Goal: Task Accomplishment & Management: Complete application form

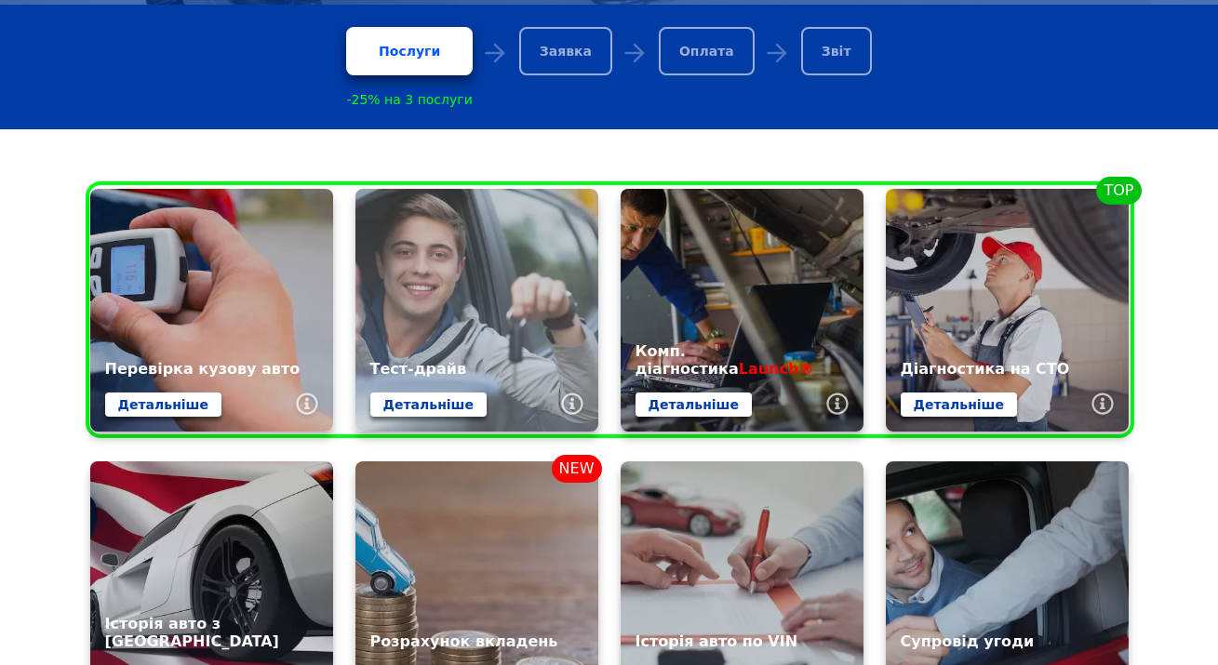
scroll to position [594, 0]
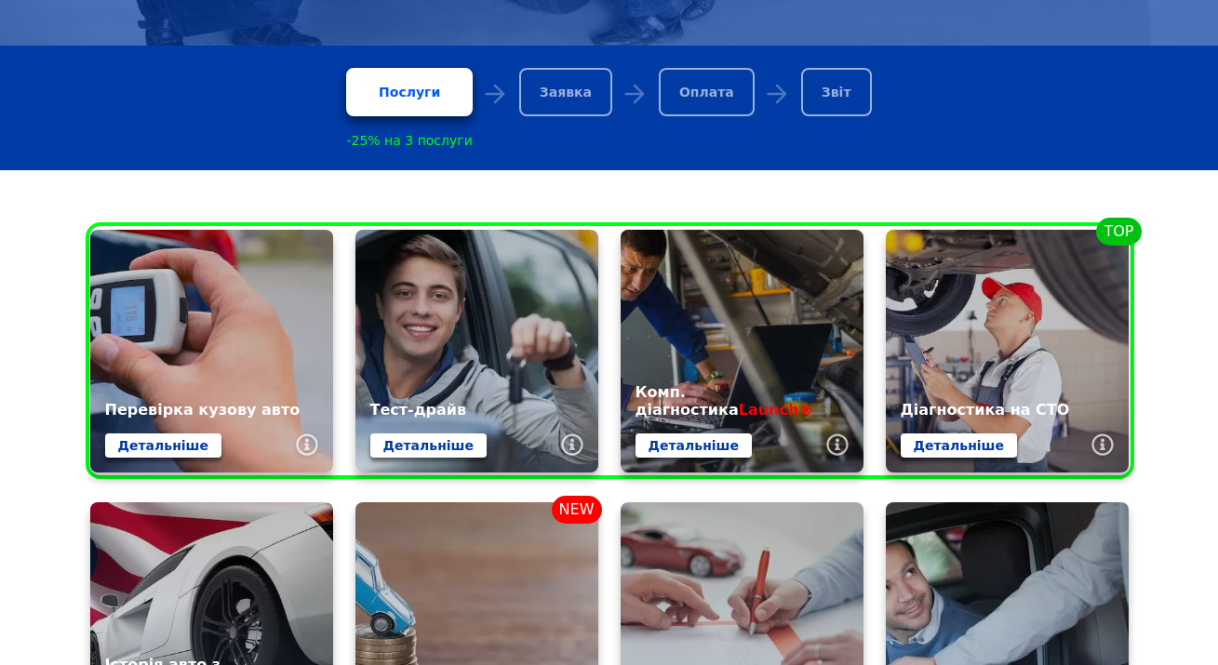
click at [566, 69] on div "Заявка" at bounding box center [565, 92] width 93 height 48
click at [568, 96] on div "Заявка" at bounding box center [565, 92] width 93 height 48
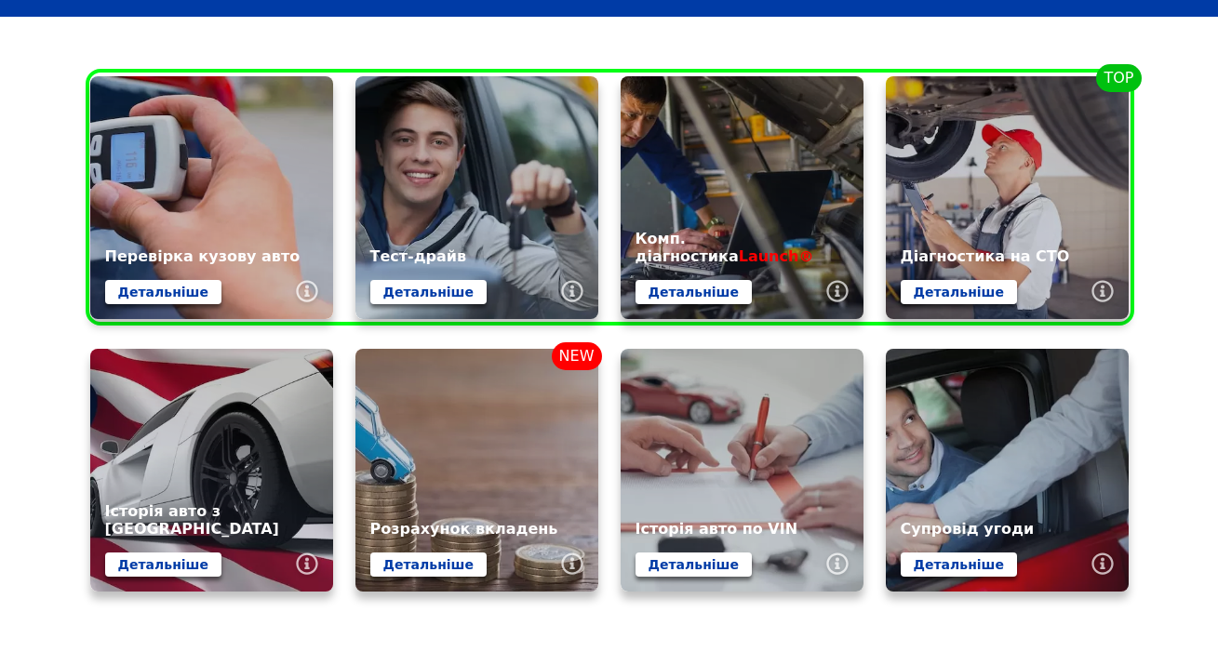
scroll to position [719, 0]
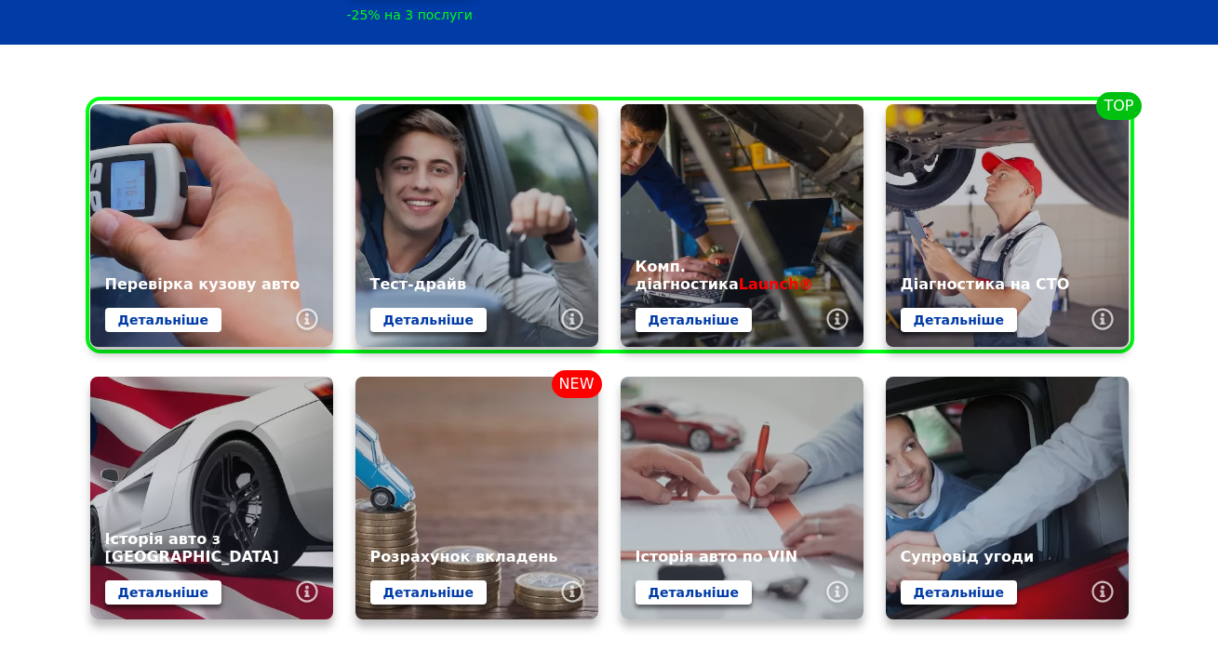
click at [183, 318] on link "Детальніше" at bounding box center [163, 320] width 116 height 24
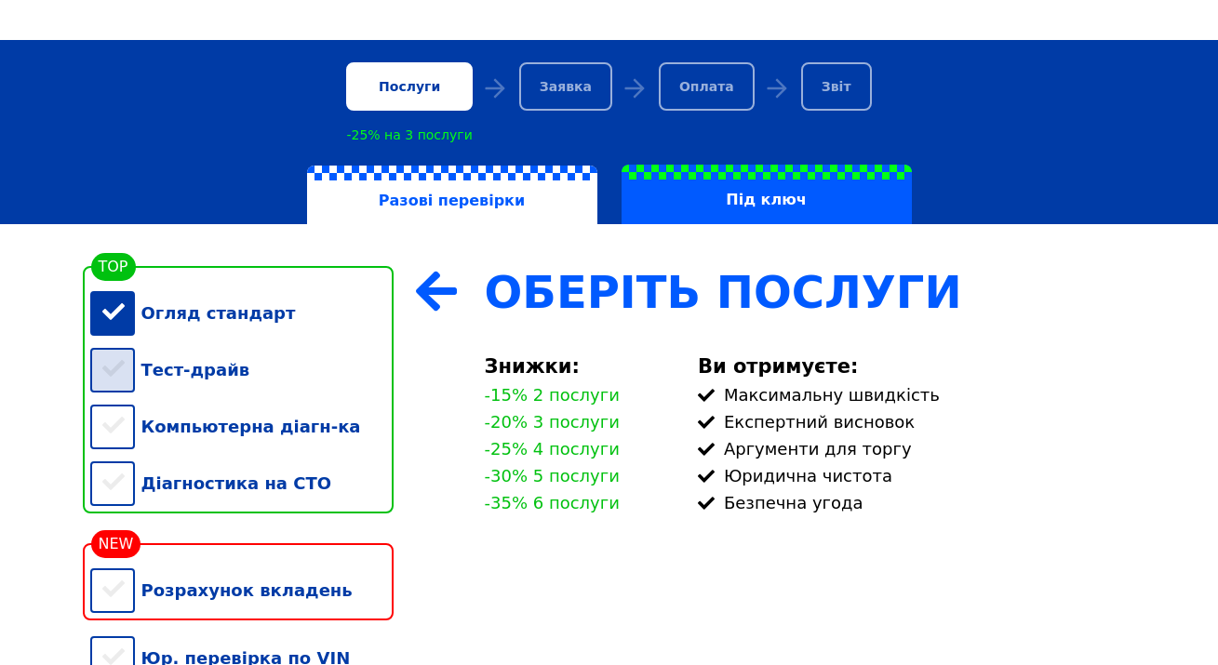
scroll to position [198, 0]
click at [122, 375] on div "Тест-драйв" at bounding box center [241, 369] width 303 height 57
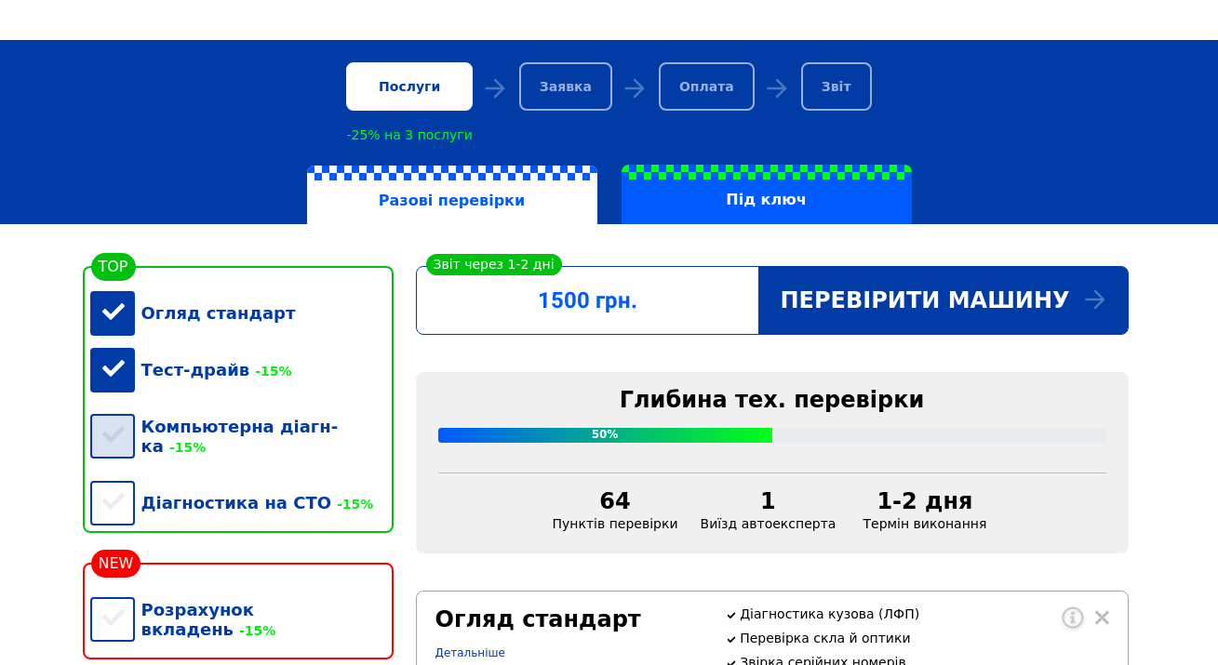
click at [123, 431] on div "Компьютерна діагн-ка -15%" at bounding box center [241, 436] width 303 height 76
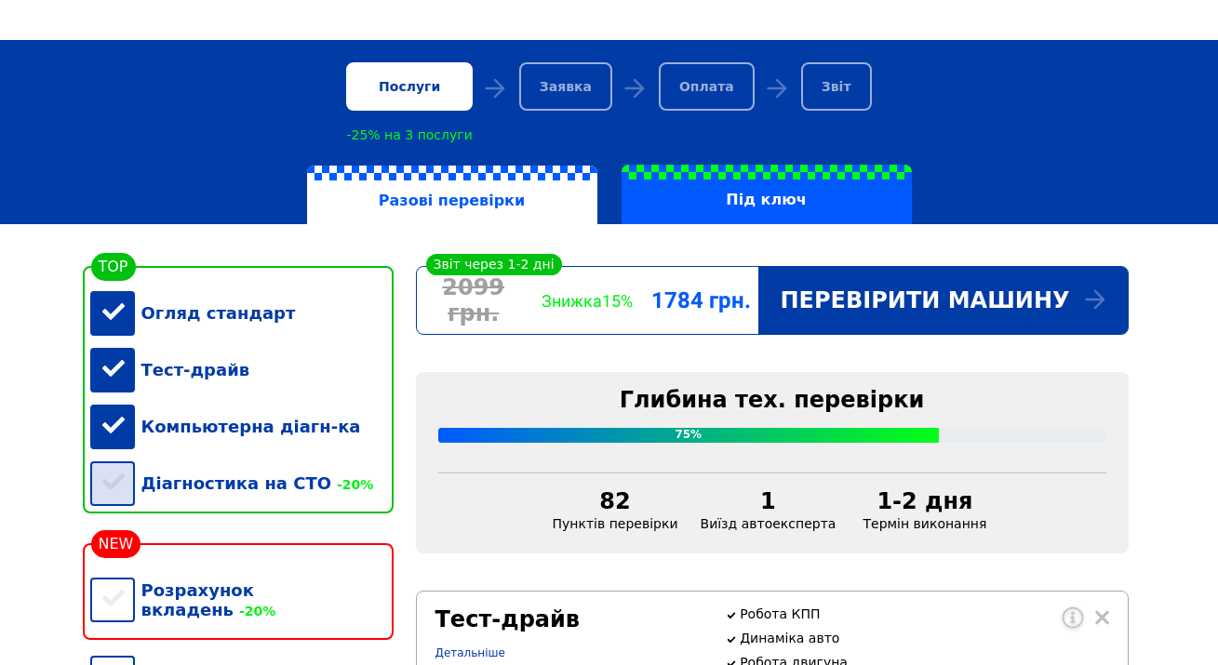
click at [123, 480] on div "Діагностика на СТО -20%" at bounding box center [241, 483] width 303 height 57
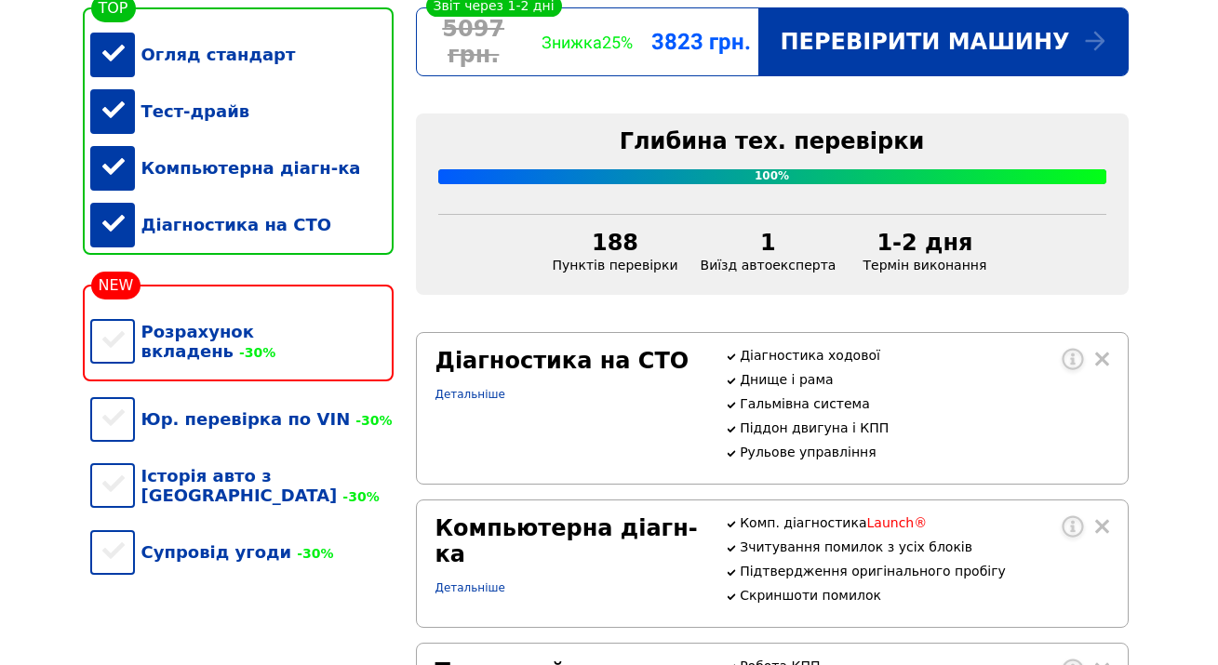
scroll to position [461, 0]
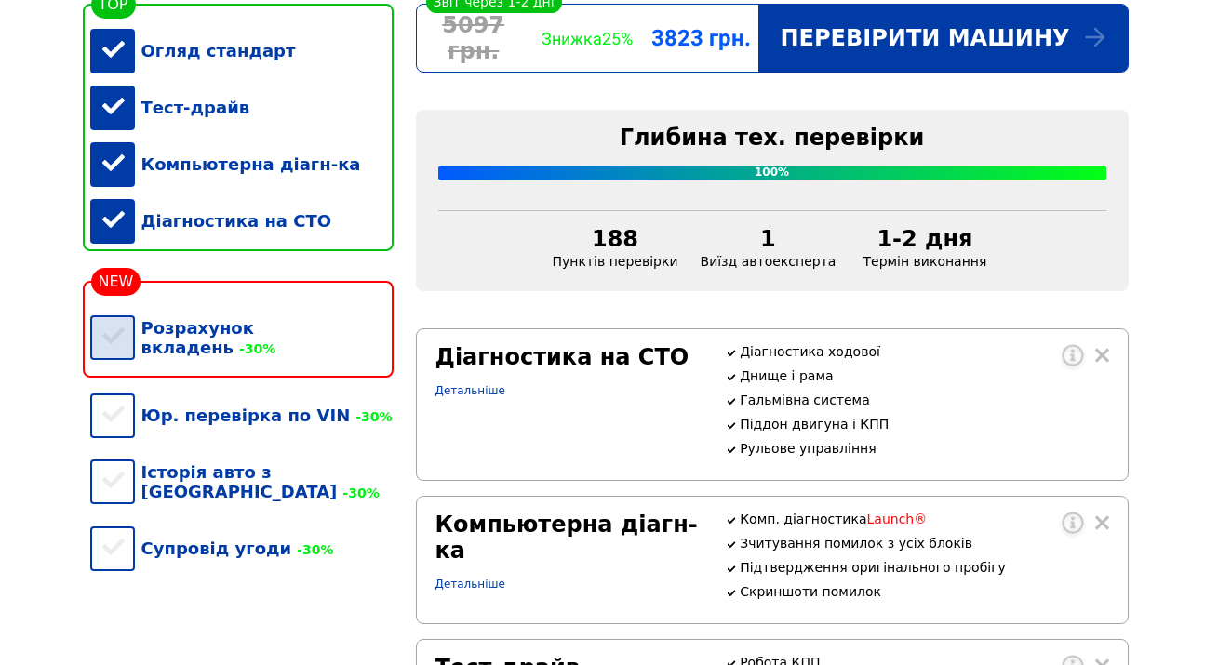
click at [116, 325] on div "Розрахунок вкладень -30%" at bounding box center [241, 338] width 303 height 76
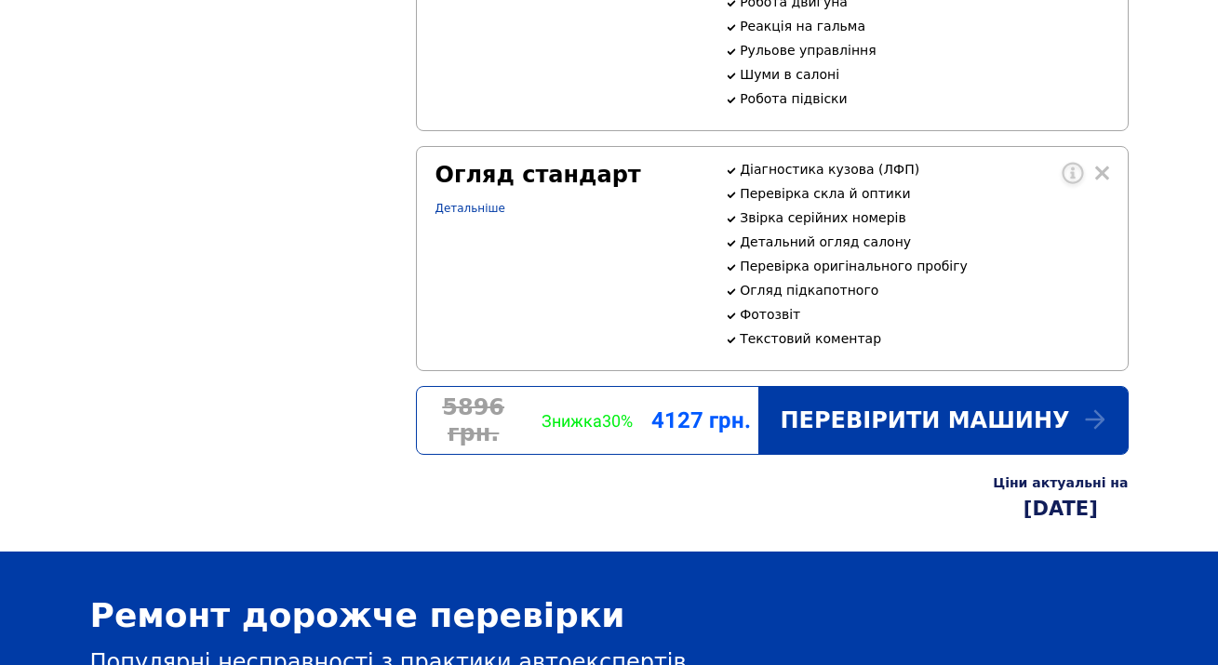
scroll to position [1330, 0]
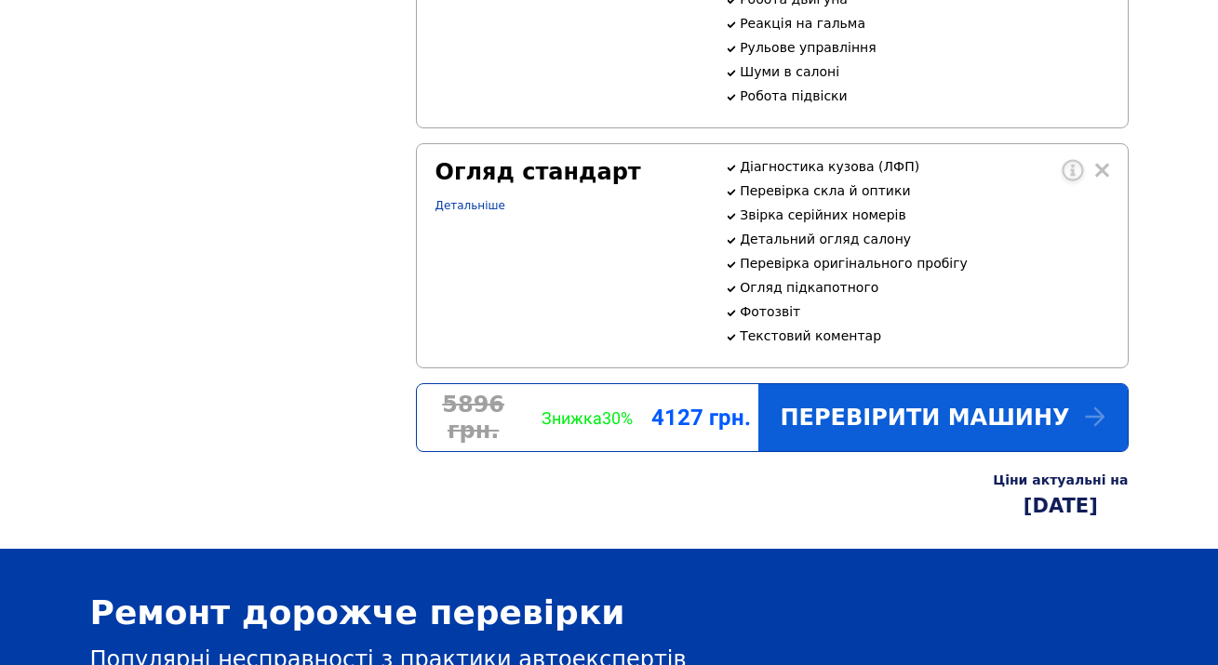
click at [992, 444] on div "Перевірити машину" at bounding box center [942, 417] width 369 height 67
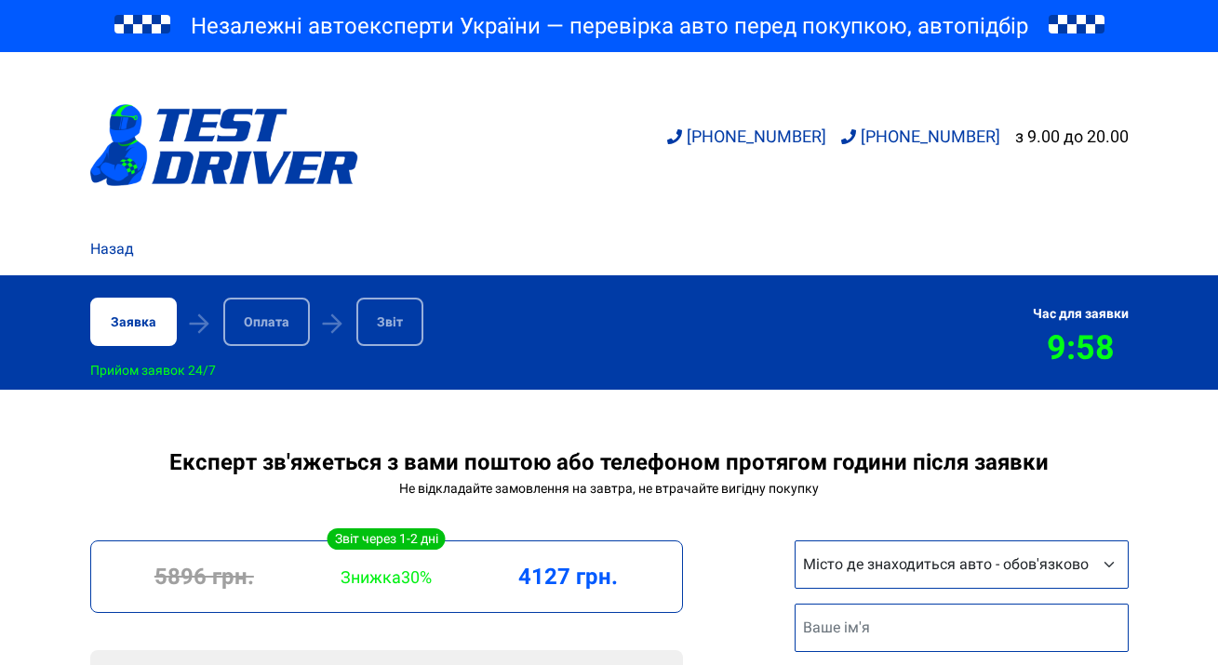
scroll to position [301, 0]
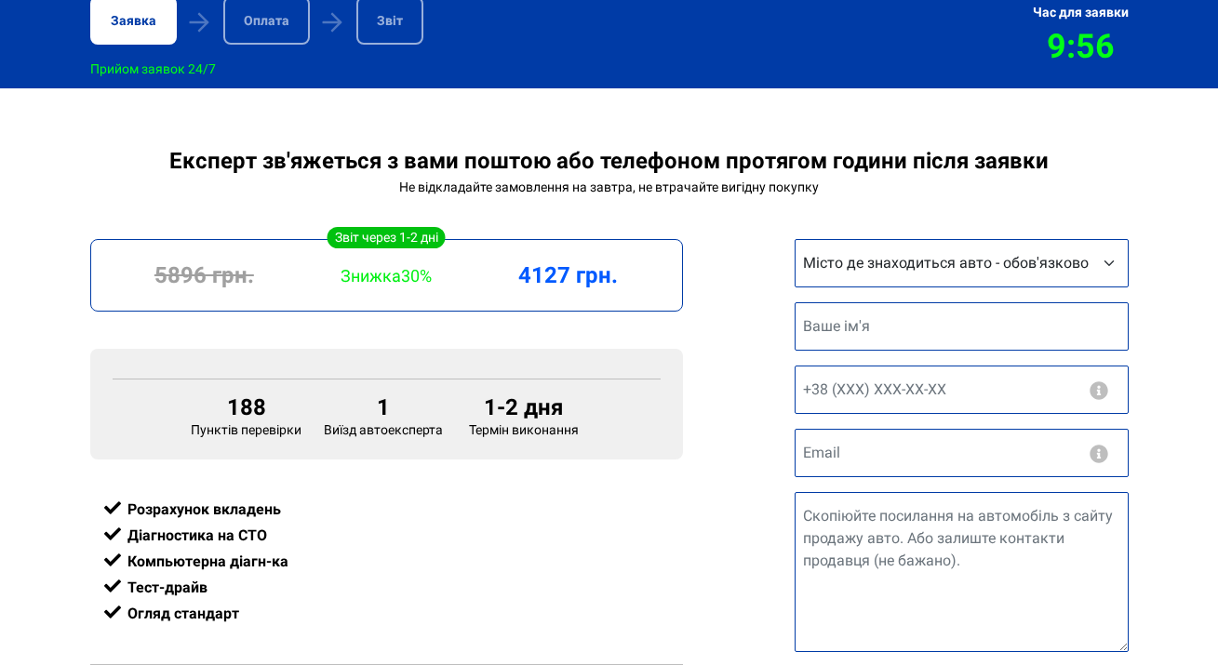
select select "[GEOGRAPHIC_DATA]"
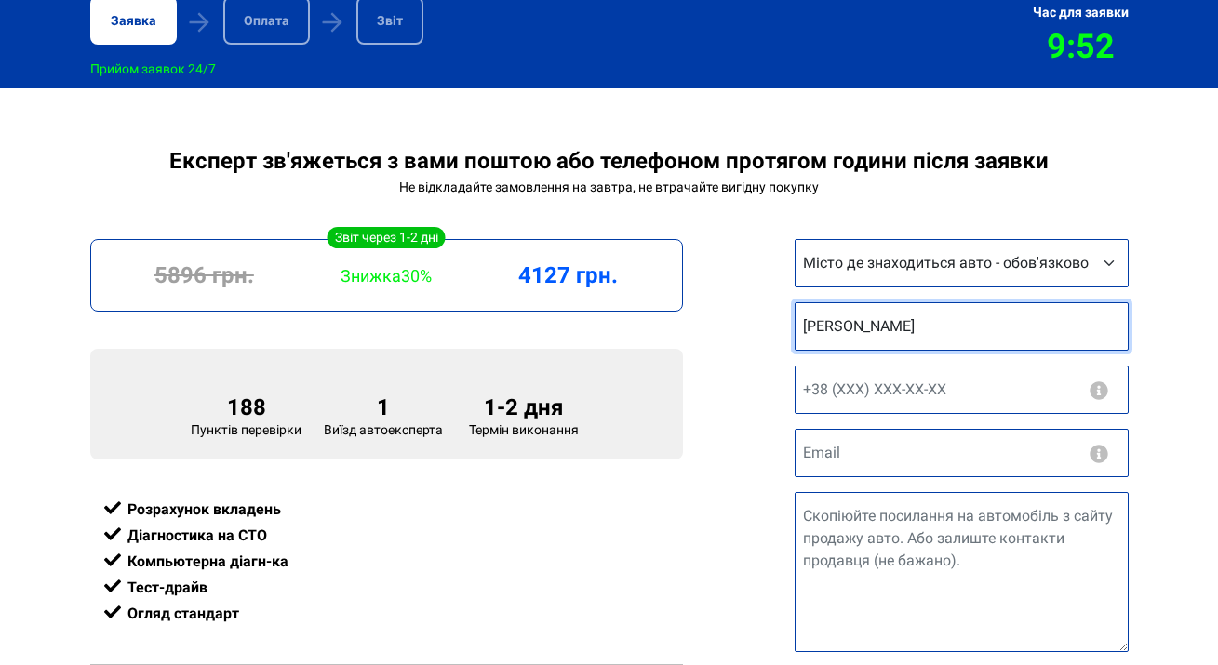
type input "Максим"
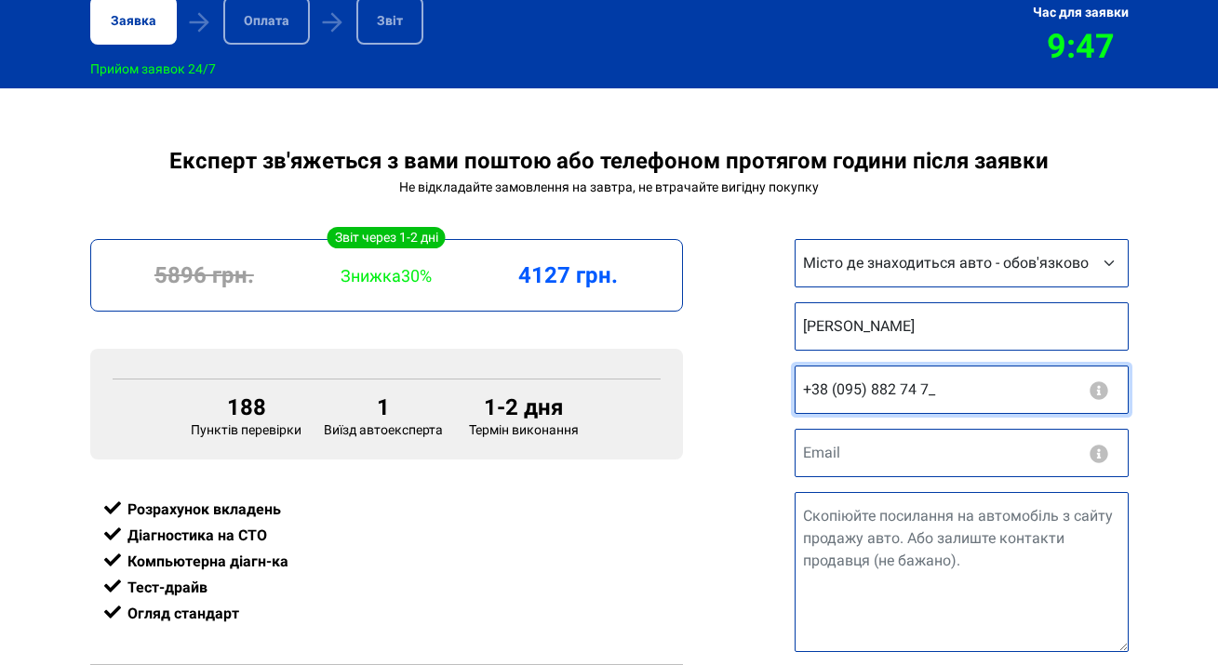
type input "+38 (095) 882 74 72"
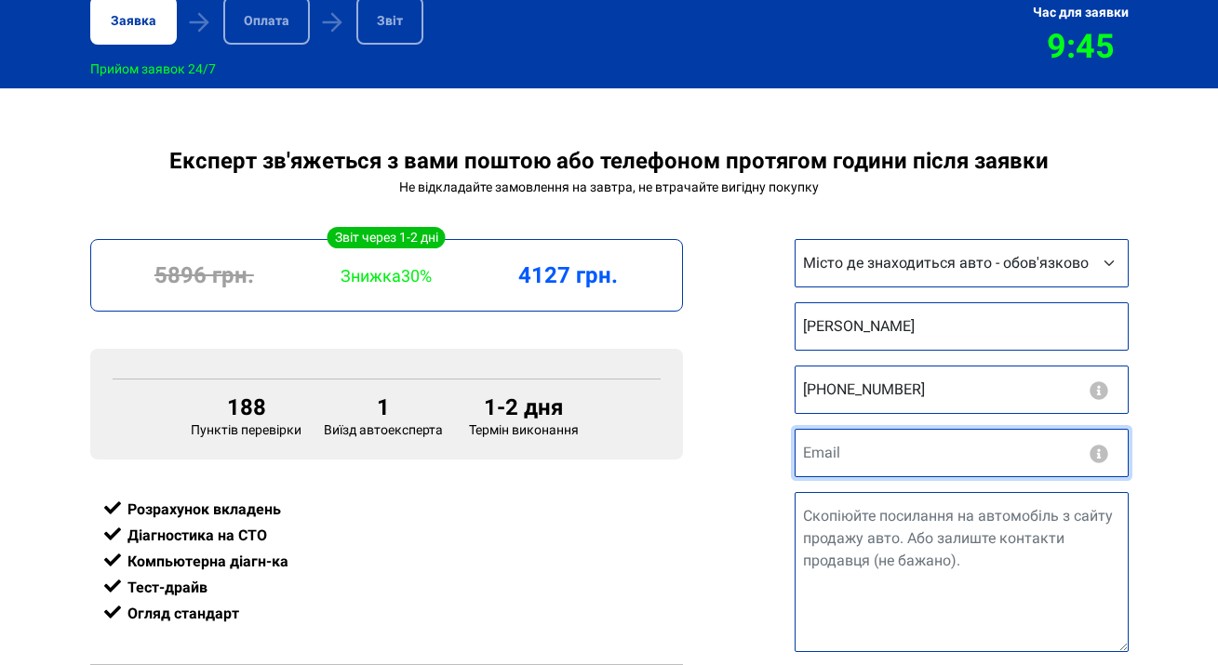
type input "п"
type input "gont9a@gmail.com"
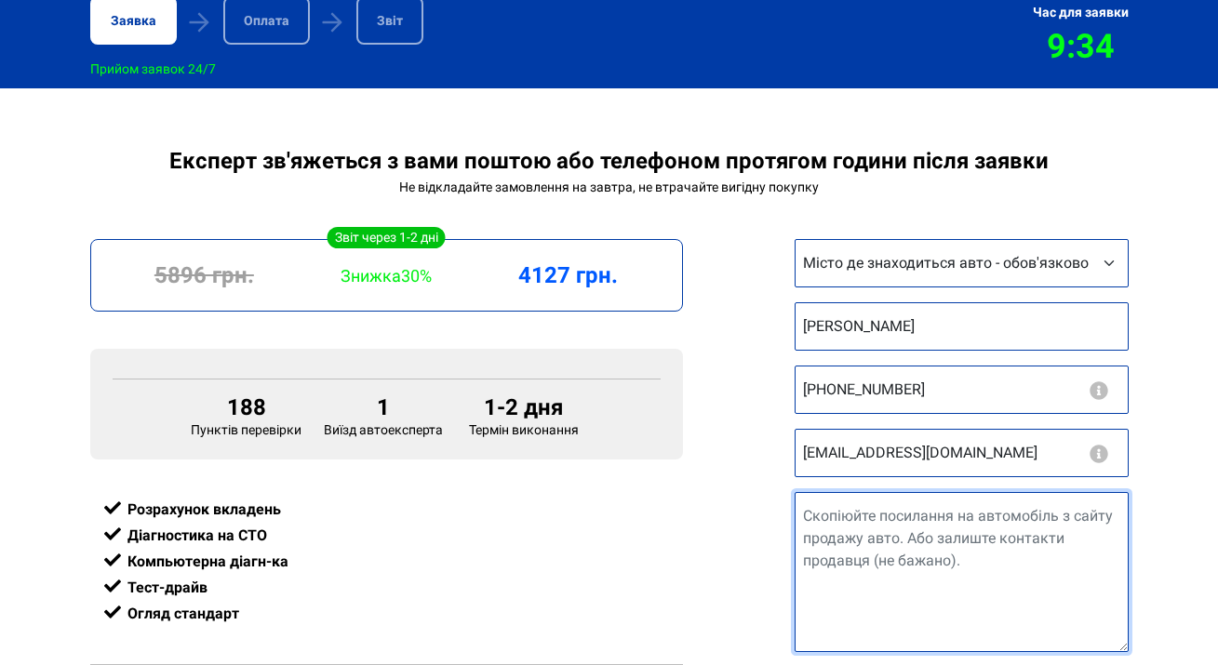
click at [980, 570] on textarea "Посилання на авто" at bounding box center [961, 572] width 334 height 160
paste textarea "https://auto.ria.com/uk/auto_mini_countryman_38806929.html"
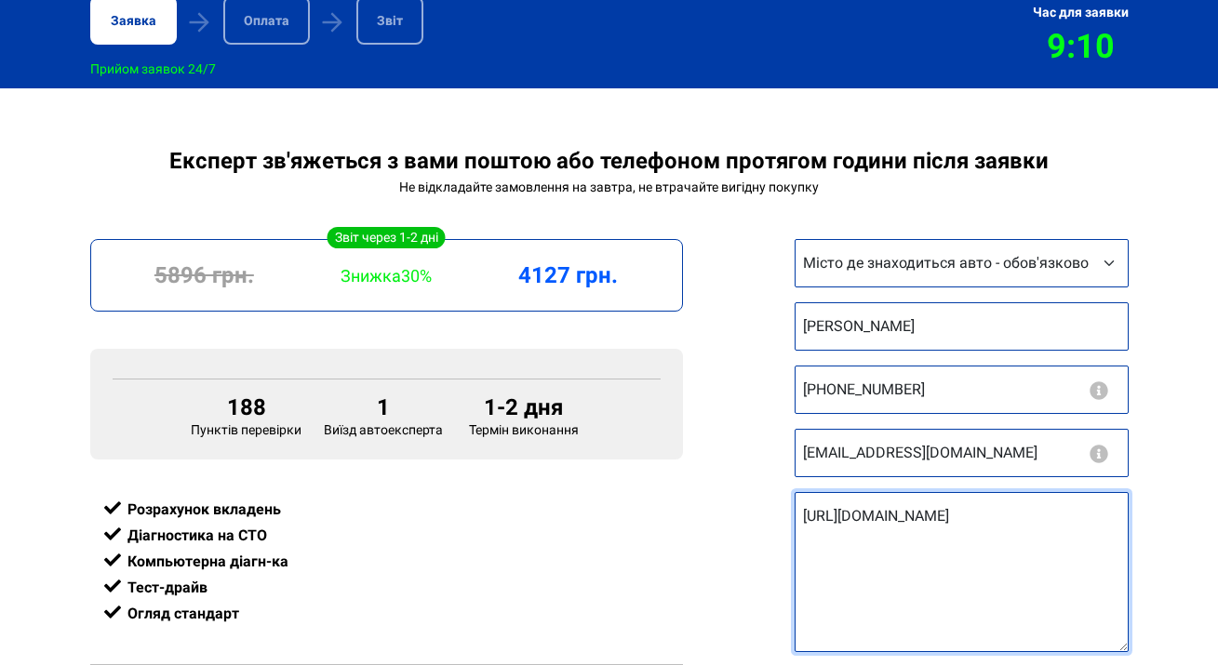
click at [804, 516] on textarea "https://auto.ria.com/uk/auto_mini_countryman_38806929.html" at bounding box center [961, 572] width 334 height 160
click at [936, 556] on textarea "https://auto.ria.com/uk/auto_mini_countryman_38806929.html" at bounding box center [961, 572] width 334 height 160
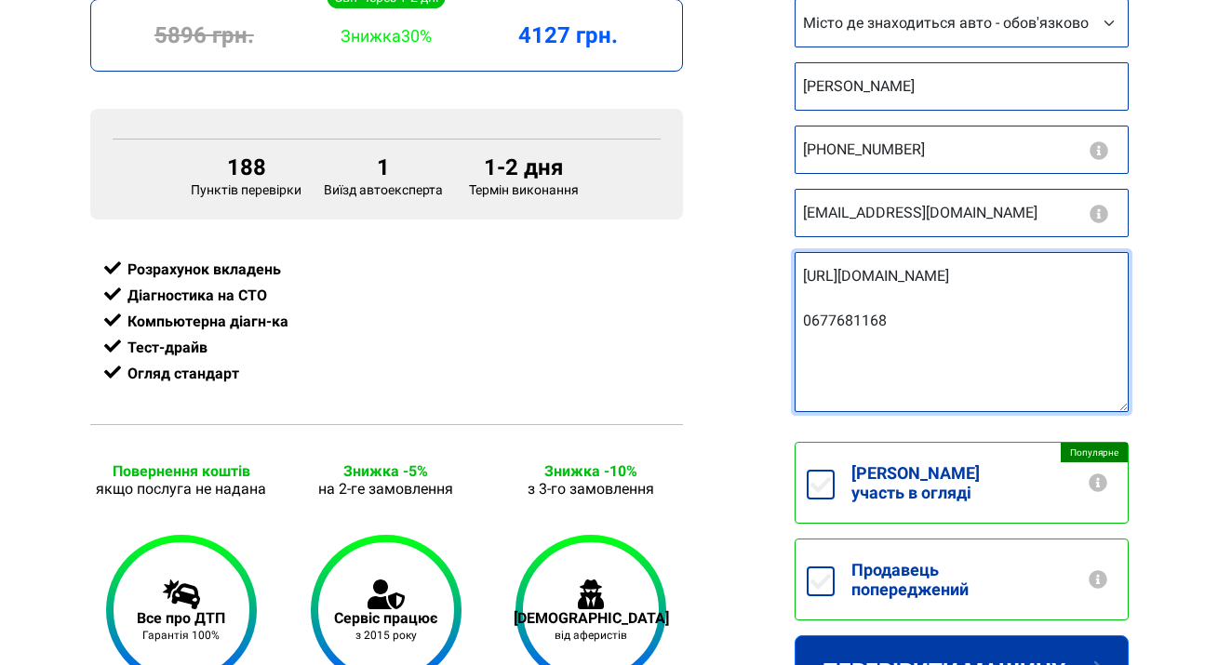
scroll to position [602, 0]
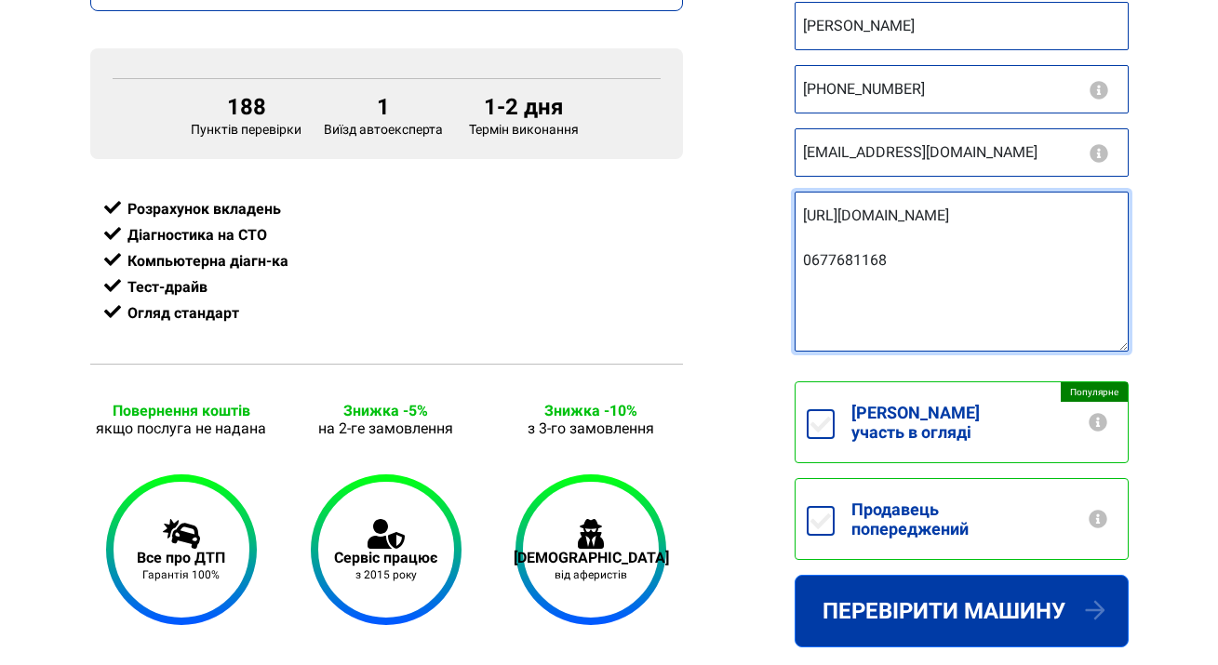
type textarea "https://auto.ria.com/uk/auto_mini_countryman_38806929.html 0677681168"
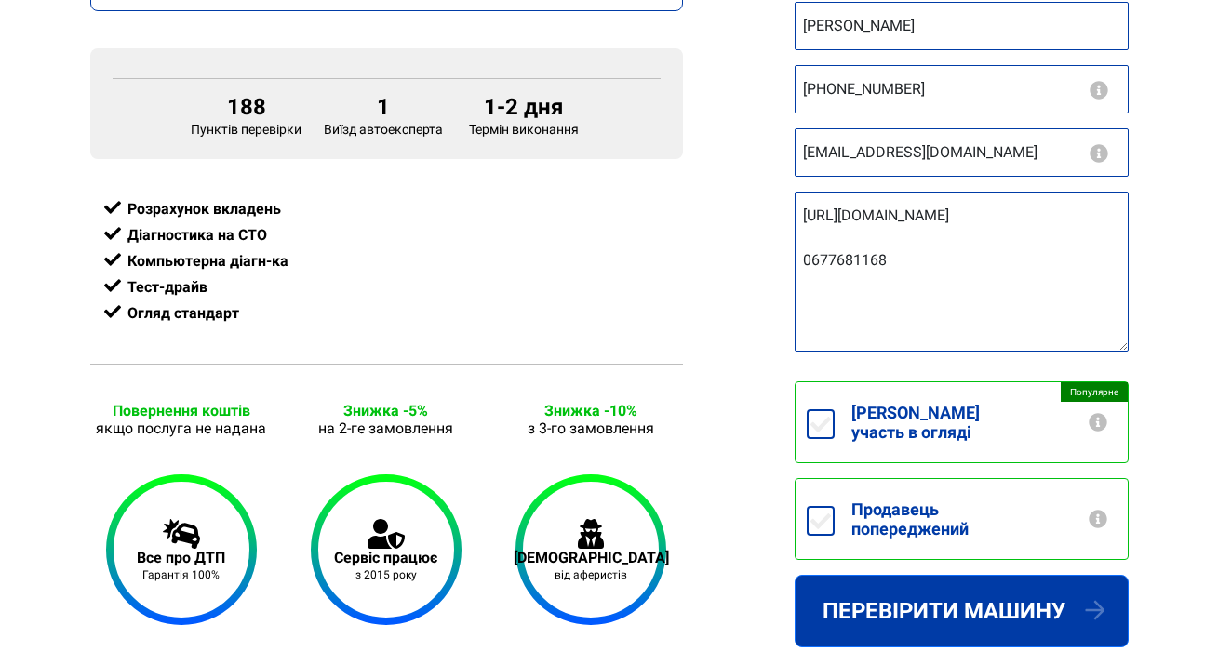
click at [798, 506] on div "Продавець попереджений Попередьте продавця" at bounding box center [961, 519] width 334 height 82
click at [817, 506] on input "Продавець попереджений" at bounding box center [821, 521] width 28 height 30
checkbox input "true"
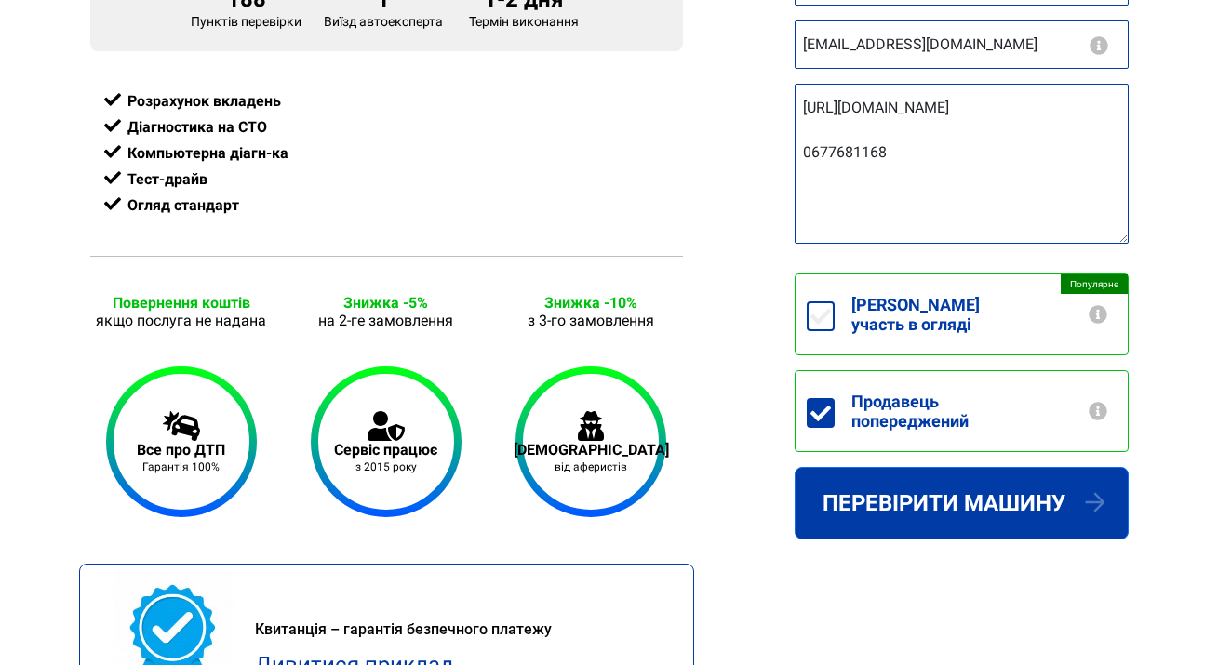
scroll to position [891, 0]
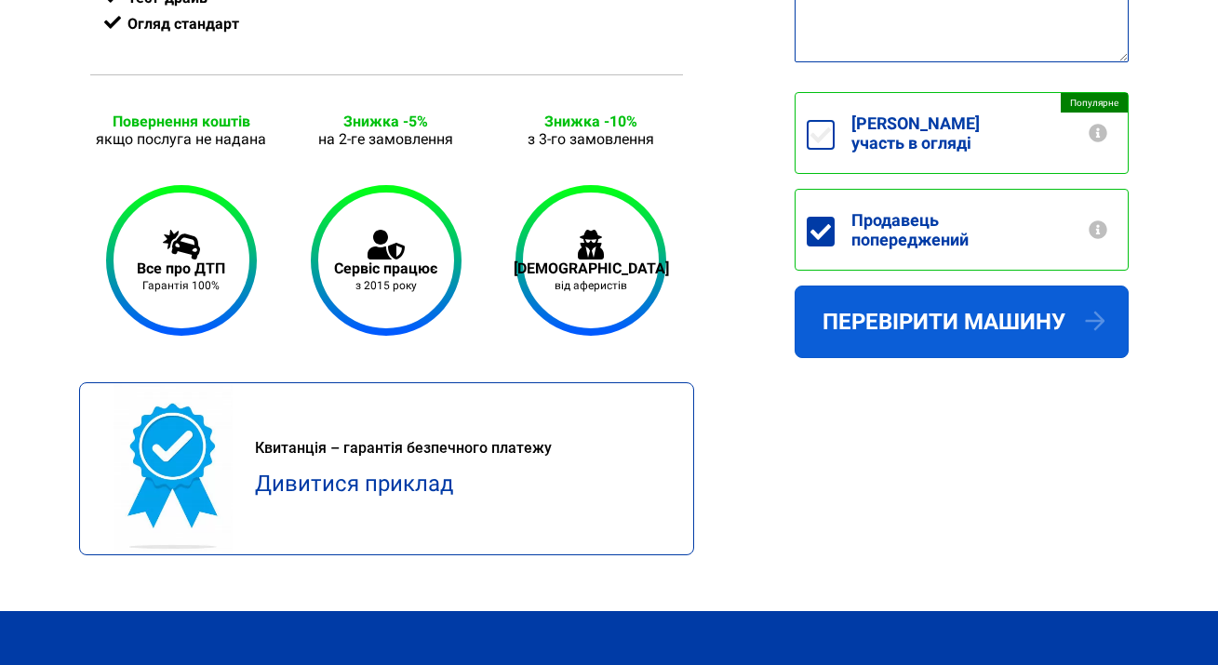
click at [917, 318] on button "Перевірити машину" at bounding box center [961, 322] width 334 height 73
